Goal: Transaction & Acquisition: Purchase product/service

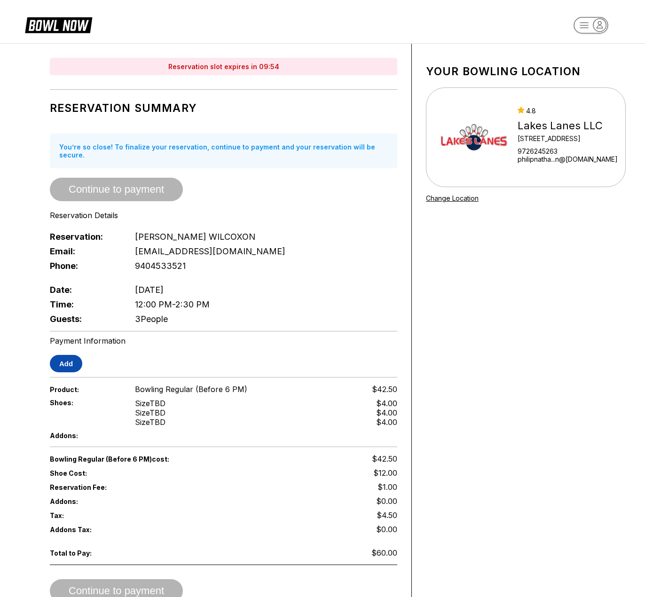
click at [62, 355] on button "Add" at bounding box center [66, 363] width 32 height 17
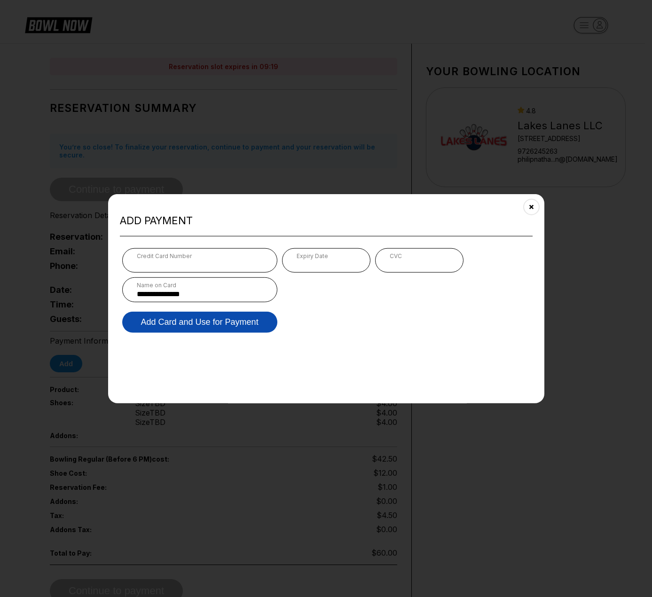
type input "**********"
click at [235, 317] on button "Add Card and Use for Payment" at bounding box center [199, 321] width 155 height 21
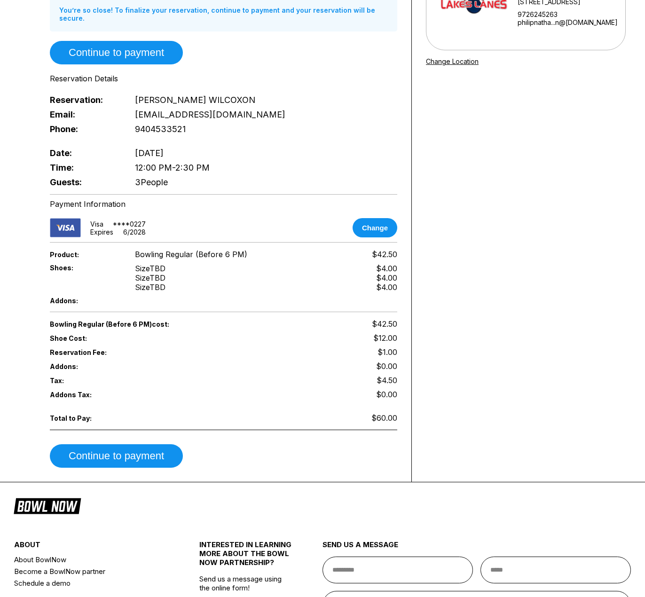
scroll to position [141, 0]
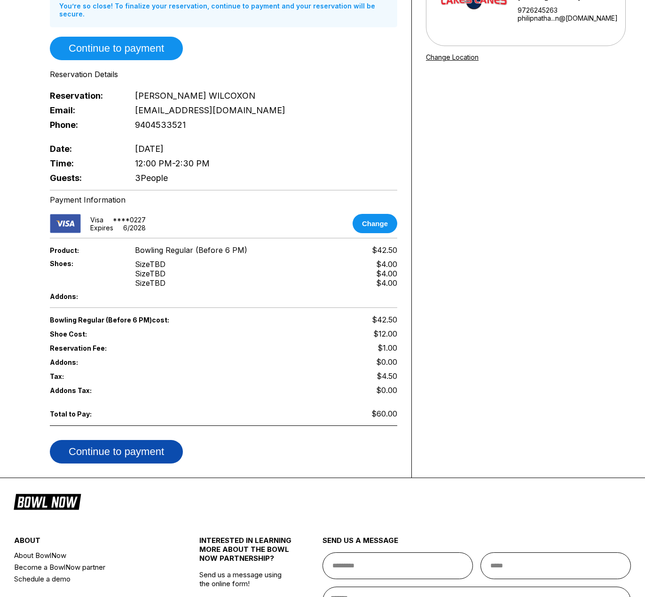
click at [155, 451] on button "Continue to payment" at bounding box center [116, 452] width 133 height 24
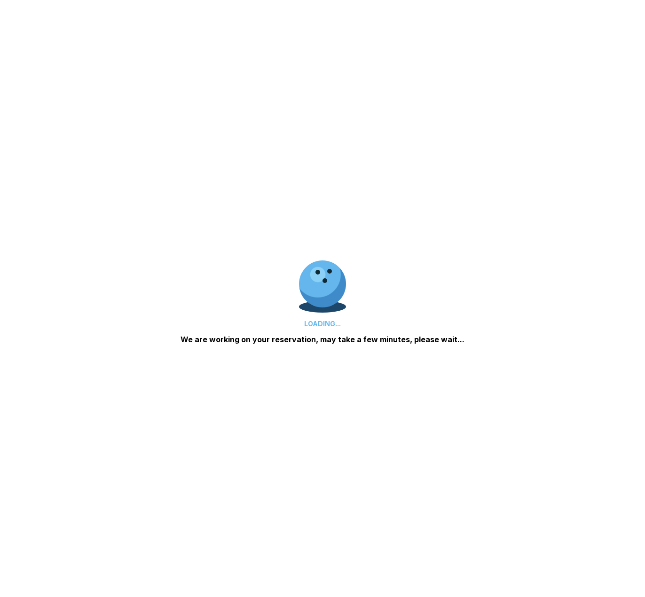
scroll to position [0, 0]
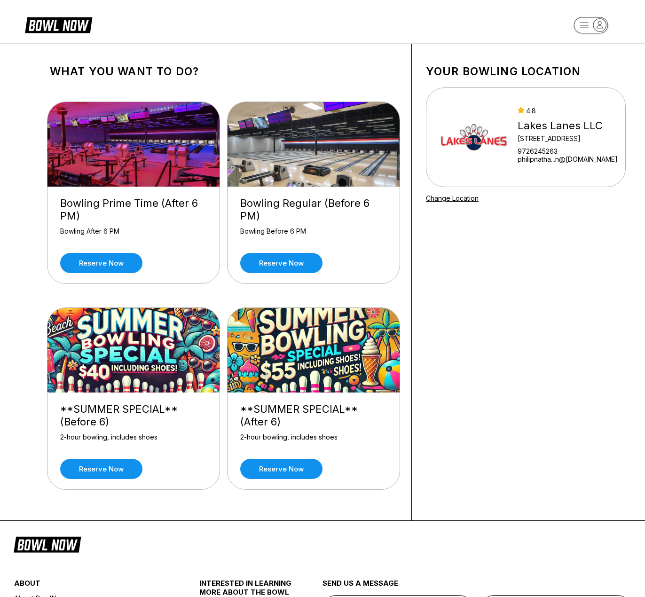
click at [208, 23] on header at bounding box center [322, 21] width 645 height 43
